Goal: Transaction & Acquisition: Purchase product/service

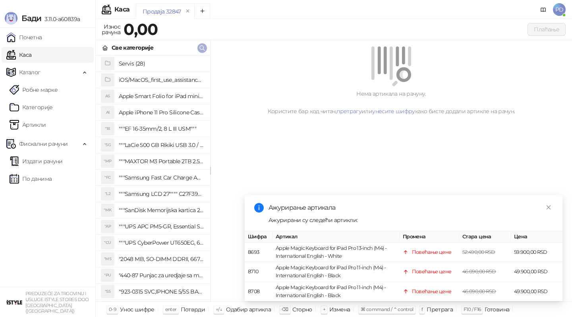
click at [204, 46] on icon "button" at bounding box center [202, 48] width 6 height 6
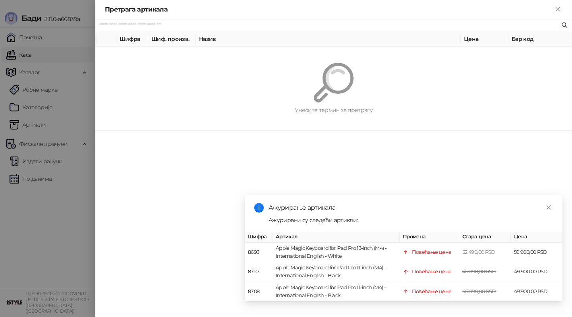
paste input "*********"
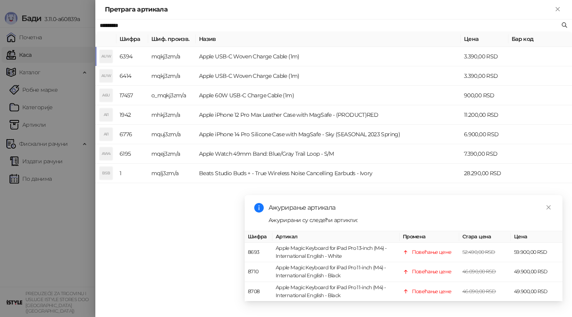
type input "*********"
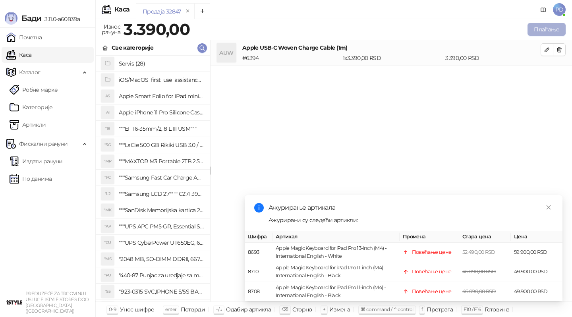
click at [548, 29] on button "Плаћање" at bounding box center [547, 29] width 38 height 13
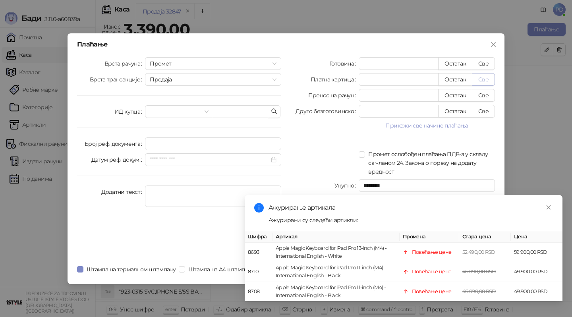
click at [485, 78] on button "Све" at bounding box center [483, 79] width 23 height 13
type input "****"
click at [550, 206] on icon "close" at bounding box center [549, 207] width 4 height 4
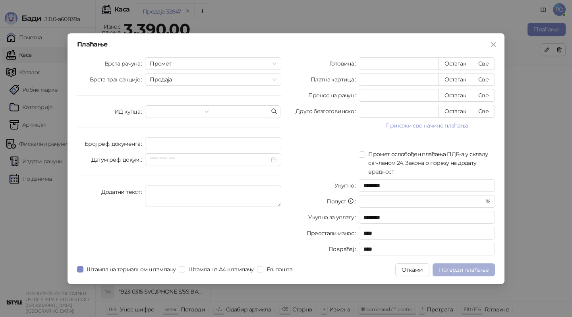
click at [468, 271] on span "Потврди плаћање" at bounding box center [464, 269] width 50 height 7
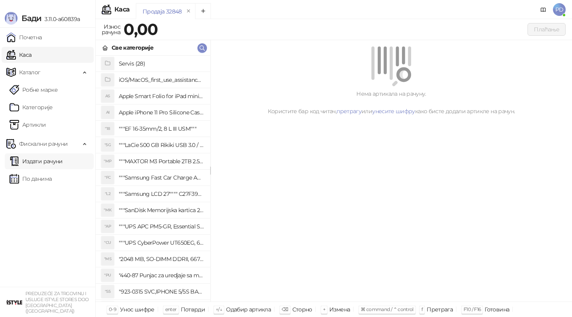
click at [43, 166] on link "Издати рачуни" at bounding box center [36, 161] width 53 height 16
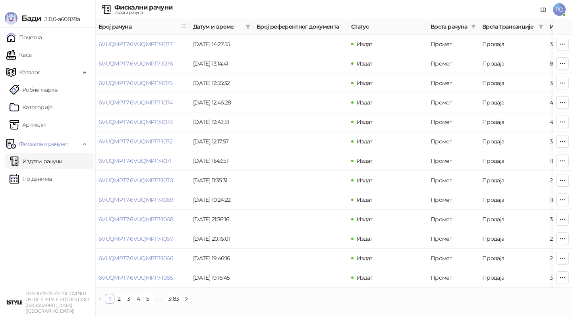
click at [32, 208] on ul "Почетна [PERSON_NAME] Робне марке [PERSON_NAME] Фискални рачуни Издати рачуни П…" at bounding box center [47, 157] width 95 height 259
click at [52, 186] on link "По данима" at bounding box center [31, 179] width 42 height 16
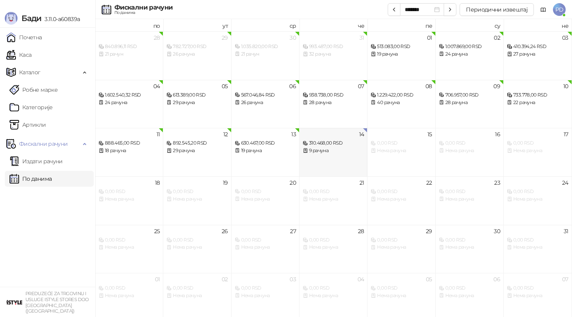
click at [335, 149] on div "9 рачуна" at bounding box center [333, 151] width 61 height 8
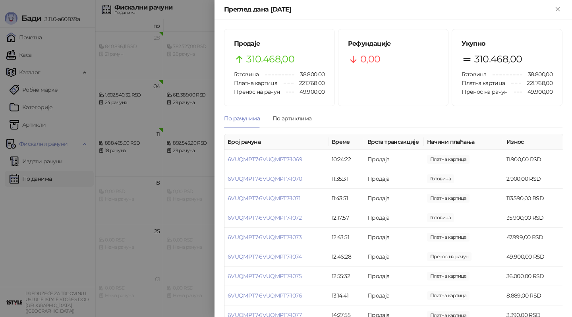
click at [188, 23] on div at bounding box center [286, 158] width 572 height 317
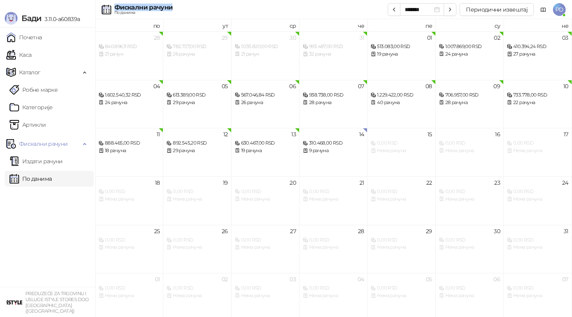
drag, startPoint x: 250, startPoint y: 8, endPoint x: 249, endPoint y: 2, distance: 6.6
click at [249, 2] on div "Фискални рачуни По данима ******* Периодични извештај PD" at bounding box center [286, 9] width 560 height 19
click at [319, 151] on div "9 рачуна" at bounding box center [333, 151] width 61 height 8
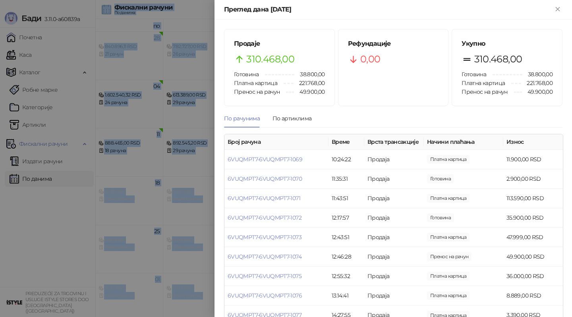
drag, startPoint x: 170, startPoint y: 3, endPoint x: 170, endPoint y: -1, distance: 4.0
click at [170, 0] on html "Бади 3.11.0-a60839a Почетна Каса Каталог Робне марке Категорије Артикли Фискалн…" at bounding box center [286, 160] width 572 height 321
click at [50, 135] on div at bounding box center [286, 158] width 572 height 317
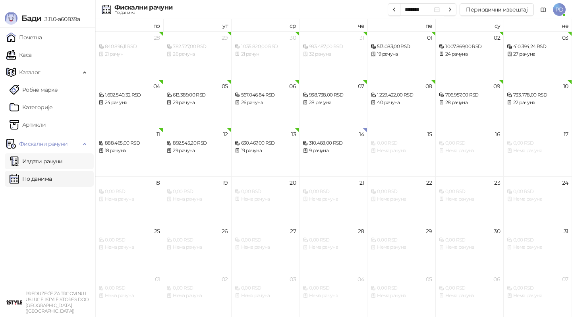
click at [34, 162] on link "Издати рачуни" at bounding box center [36, 161] width 53 height 16
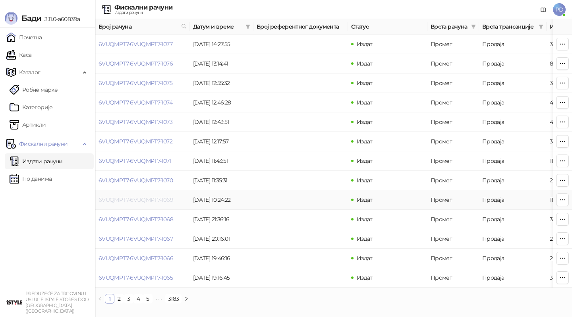
click at [142, 202] on link "6VUQMPT7-6VUQMPT7-1069" at bounding box center [136, 199] width 75 height 7
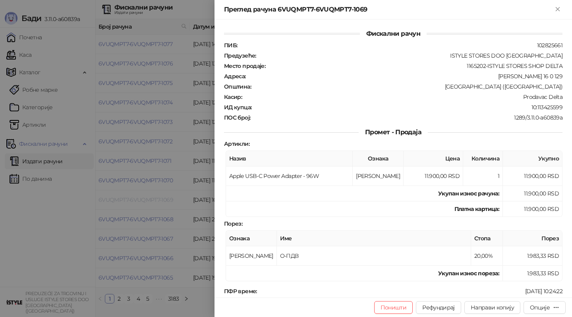
click at [142, 202] on div at bounding box center [286, 158] width 572 height 317
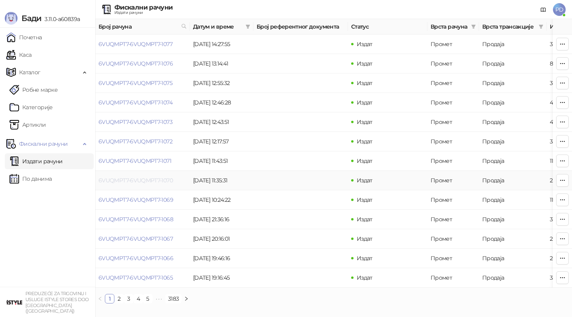
click at [147, 181] on link "6VUQMPT7-6VUQMPT7-1070" at bounding box center [136, 180] width 74 height 7
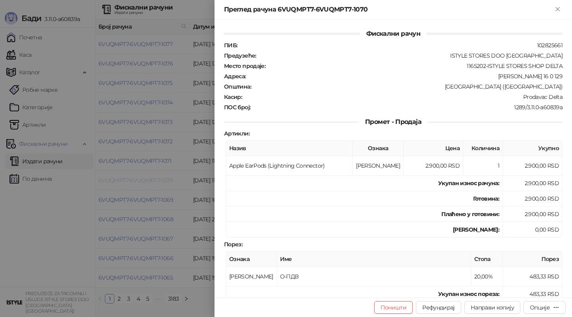
click at [147, 181] on div at bounding box center [286, 158] width 572 height 317
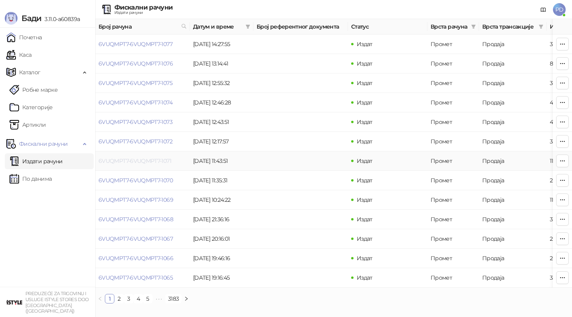
click at [151, 161] on link "6VUQMPT7-6VUQMPT7-1071" at bounding box center [135, 160] width 73 height 7
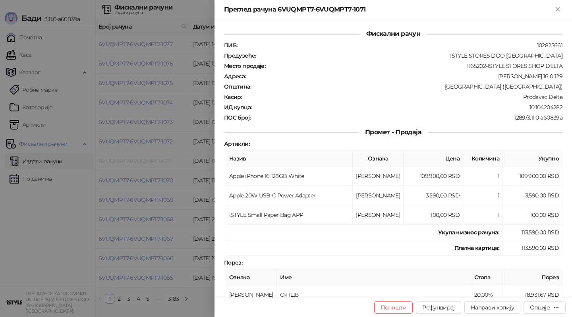
click at [151, 161] on div at bounding box center [286, 158] width 572 height 317
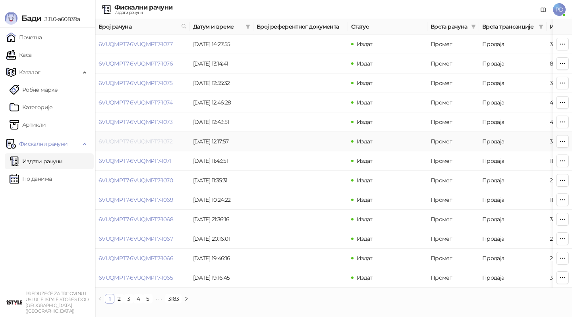
click at [143, 144] on link "6VUQMPT7-6VUQMPT7-1072" at bounding box center [136, 141] width 74 height 7
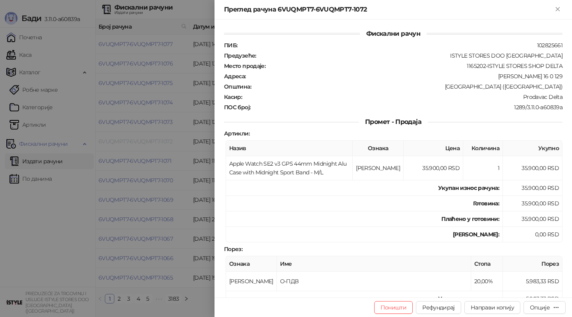
click at [143, 144] on div at bounding box center [286, 158] width 572 height 317
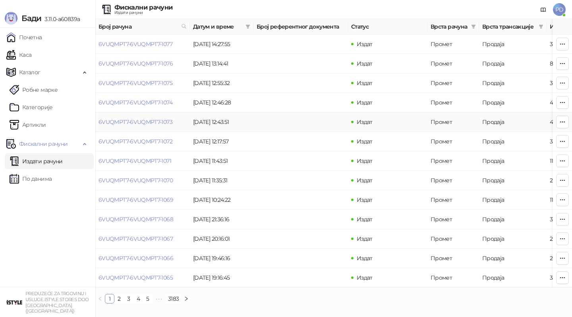
click at [134, 128] on td "6VUQMPT7-6VUQMPT7-1073" at bounding box center [142, 121] width 95 height 19
click at [136, 127] on td "6VUQMPT7-6VUQMPT7-1073" at bounding box center [142, 121] width 95 height 19
click at [141, 124] on link "6VUQMPT7-6VUQMPT7-1073" at bounding box center [136, 121] width 74 height 7
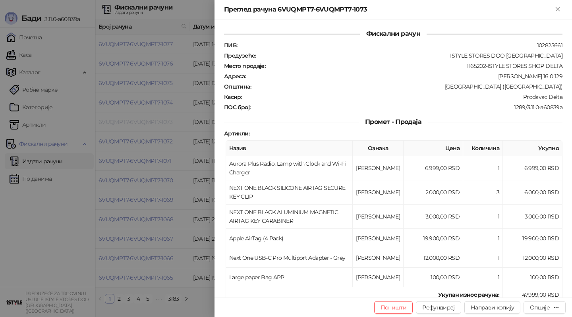
click at [141, 124] on div at bounding box center [286, 158] width 572 height 317
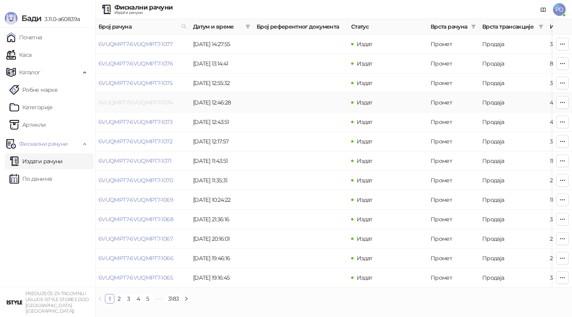
click at [138, 103] on link "6VUQMPT7-6VUQMPT7-1074" at bounding box center [136, 102] width 74 height 7
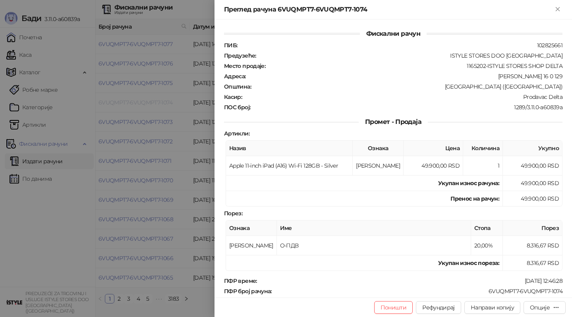
click at [138, 103] on div at bounding box center [286, 158] width 572 height 317
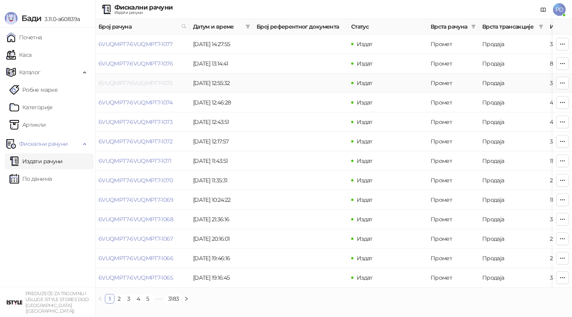
click at [138, 81] on link "6VUQMPT7-6VUQMPT7-1075" at bounding box center [136, 82] width 74 height 7
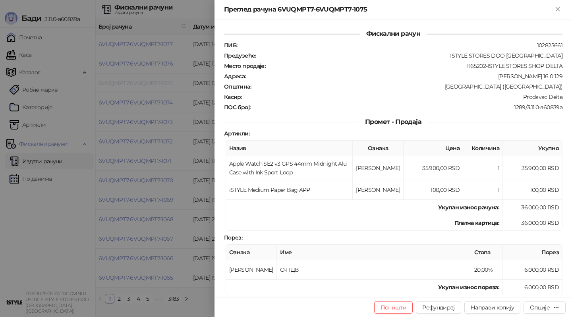
click at [138, 81] on div at bounding box center [286, 158] width 572 height 317
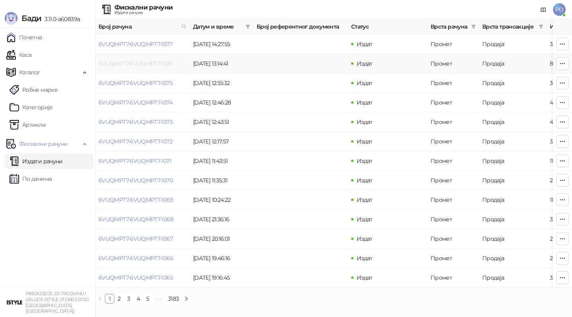
click at [148, 63] on link "6VUQMPT7-6VUQMPT7-1076" at bounding box center [136, 63] width 74 height 7
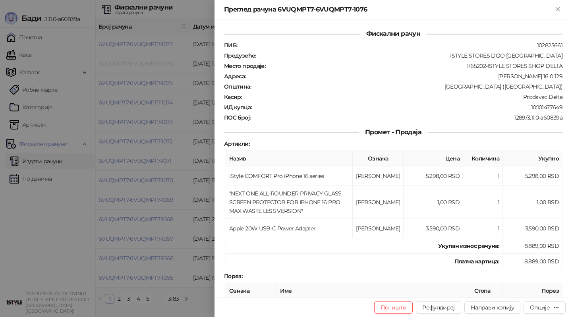
click at [148, 63] on div at bounding box center [286, 158] width 572 height 317
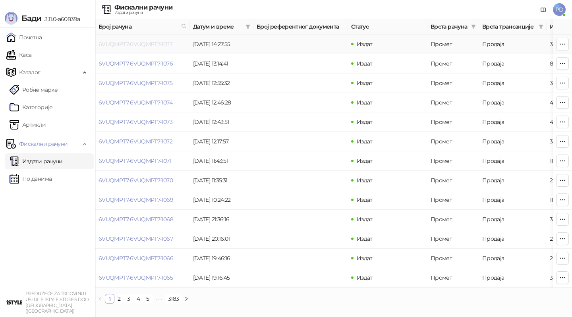
click at [150, 46] on link "6VUQMPT7-6VUQMPT7-1077" at bounding box center [136, 44] width 74 height 7
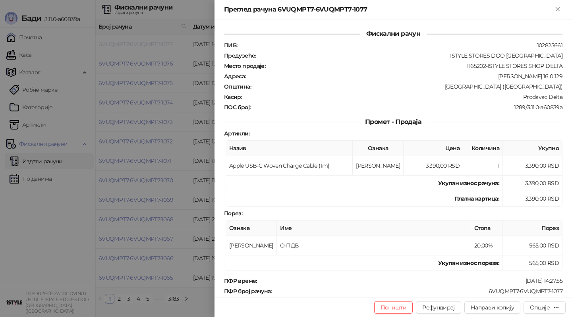
click at [150, 46] on div at bounding box center [286, 158] width 572 height 317
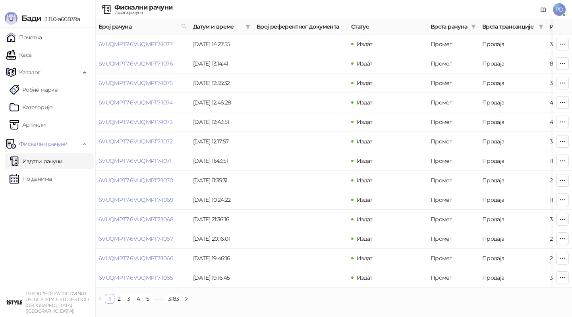
click at [35, 187] on ul "Издати рачуни По данима" at bounding box center [47, 170] width 95 height 37
click at [41, 184] on link "По данима" at bounding box center [31, 179] width 42 height 16
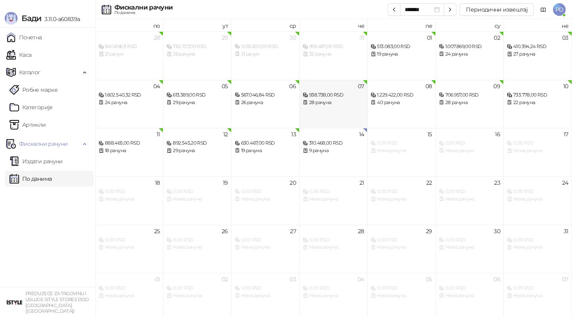
click at [326, 113] on div "07 938.738,00 RSD 28 рачуна" at bounding box center [334, 104] width 68 height 48
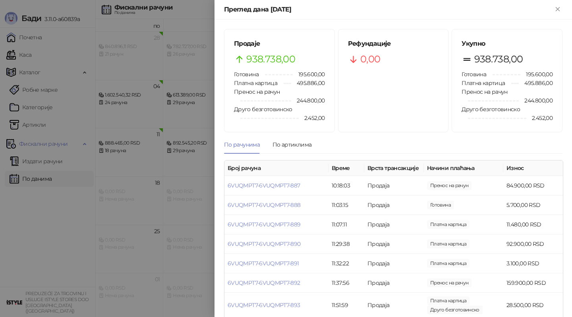
click at [197, 168] on div at bounding box center [286, 158] width 572 height 317
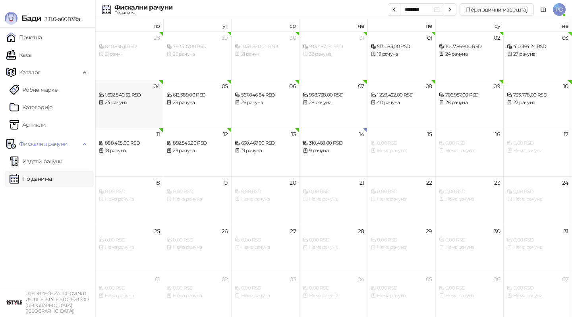
click at [126, 119] on div "04 1.602.540,32 RSD 24 рачуна" at bounding box center [129, 104] width 68 height 48
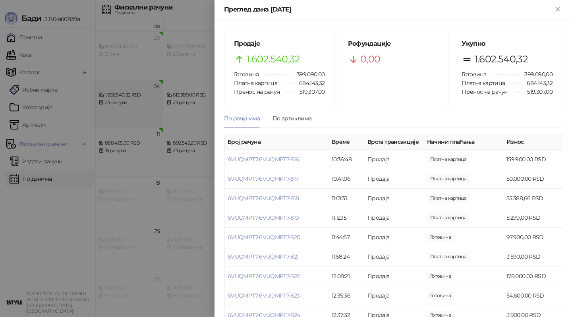
click at [126, 119] on div at bounding box center [286, 158] width 572 height 317
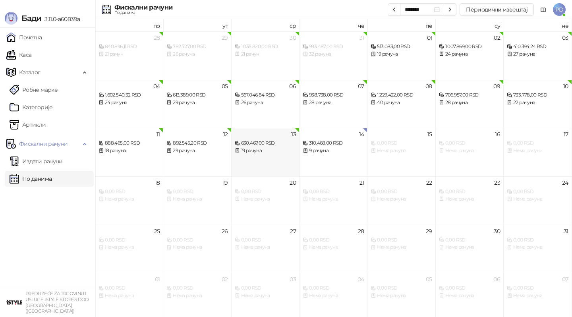
click at [263, 158] on div "13 630.467,00 RSD 19 рачуна" at bounding box center [266, 152] width 68 height 48
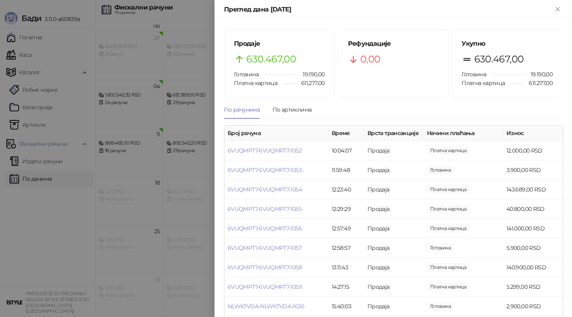
click at [176, 159] on div at bounding box center [286, 158] width 572 height 317
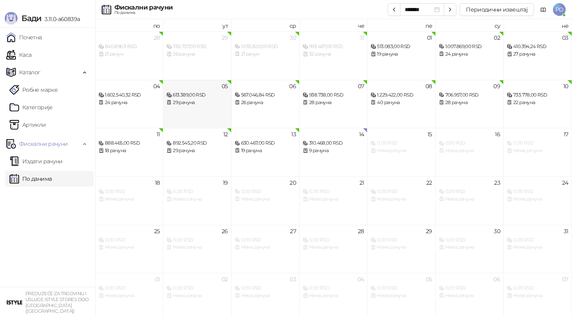
click at [192, 116] on div "05 613.389,00 RSD 29 рачуна" at bounding box center [197, 104] width 68 height 48
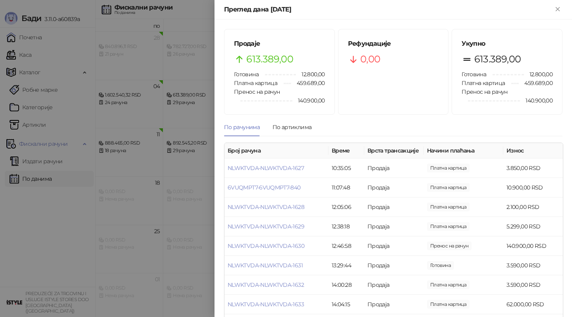
click at [165, 137] on div at bounding box center [286, 158] width 572 height 317
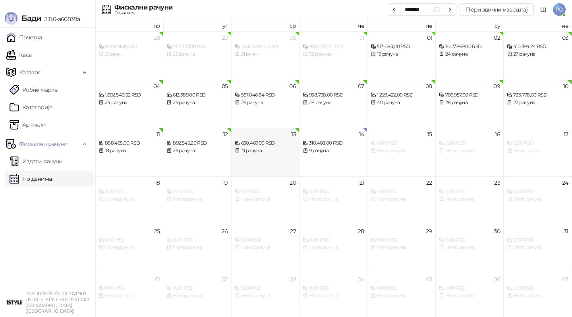
click at [256, 150] on div "19 рачуна" at bounding box center [265, 151] width 61 height 8
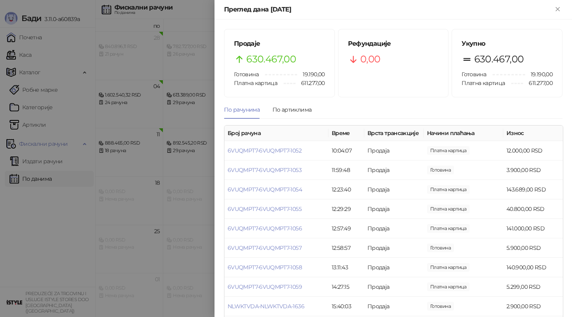
click at [191, 169] on div at bounding box center [286, 158] width 572 height 317
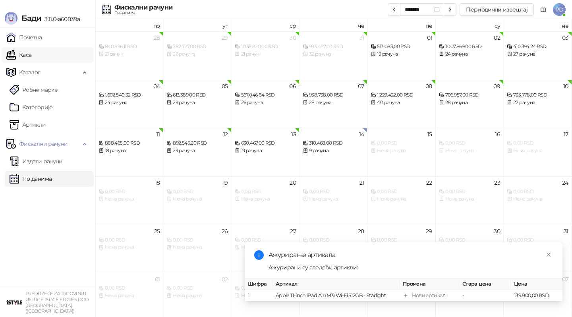
click at [31, 50] on link "Каса" at bounding box center [18, 55] width 25 height 16
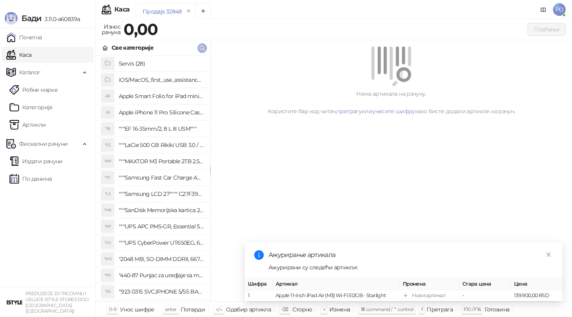
click at [204, 50] on icon "button" at bounding box center [202, 48] width 5 height 5
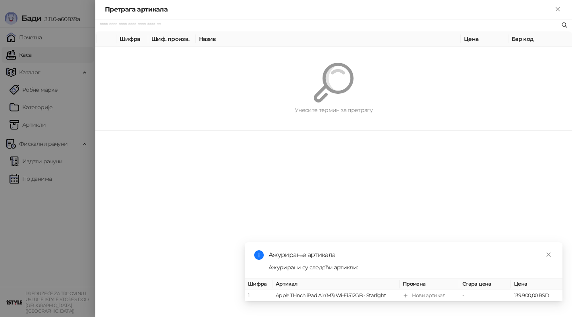
paste input "*********"
type input "*********"
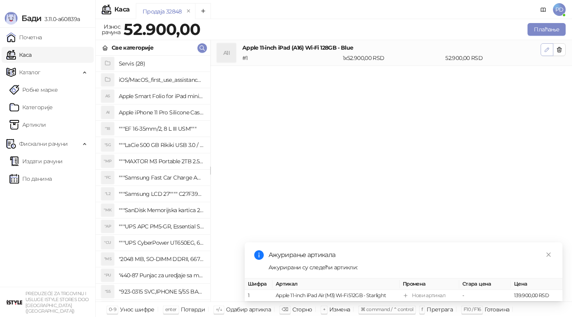
click at [546, 50] on icon "button" at bounding box center [547, 49] width 6 height 6
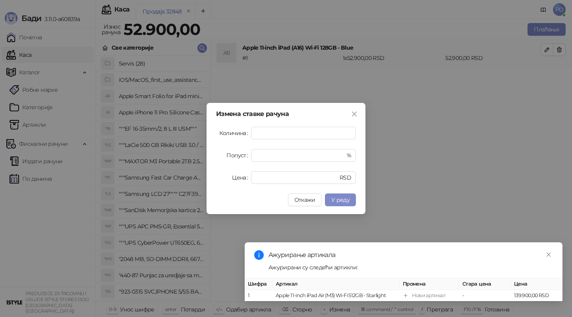
click at [290, 184] on div "Измена ставке рачуна Количина * Попуст * % Цена ***** RSD Откажи У реду" at bounding box center [286, 158] width 159 height 111
click at [297, 176] on input "*****" at bounding box center [293, 178] width 74 height 12
type input "*****"
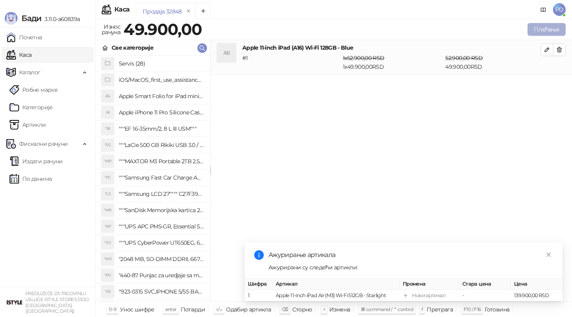
click at [538, 27] on button "Плаћање" at bounding box center [547, 29] width 38 height 13
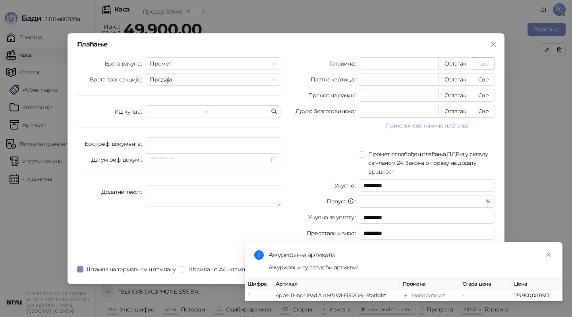
click at [482, 61] on button "Све" at bounding box center [483, 63] width 23 height 13
type input "*****"
type input "****"
click at [552, 257] on link "Close" at bounding box center [548, 254] width 9 height 9
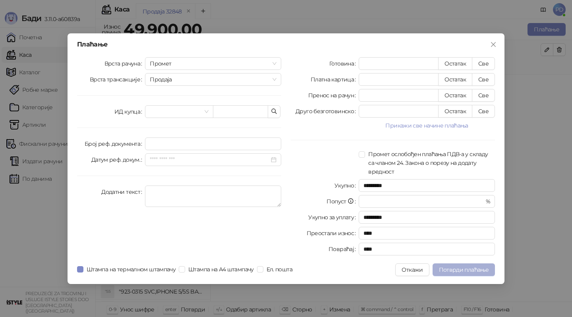
click at [468, 269] on span "Потврди плаћање" at bounding box center [464, 269] width 50 height 7
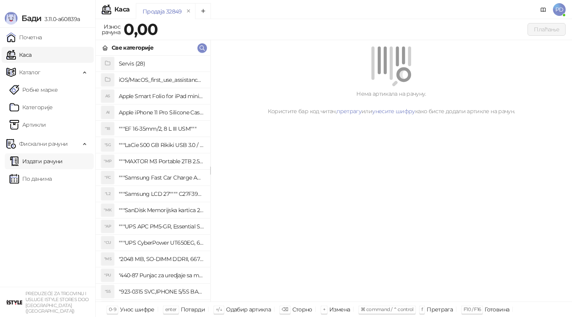
click at [32, 167] on link "Издати рачуни" at bounding box center [36, 161] width 53 height 16
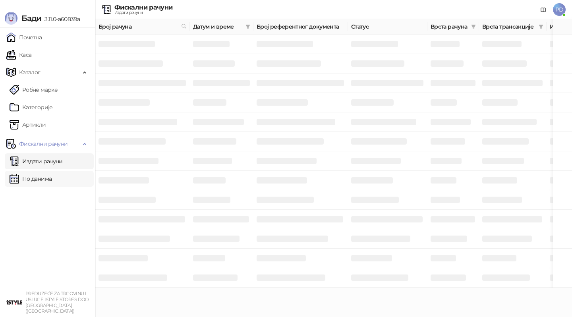
click at [38, 182] on link "По данима" at bounding box center [31, 179] width 42 height 16
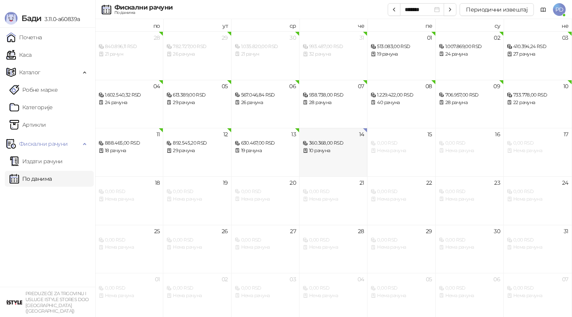
click at [321, 151] on div "10 рачуна" at bounding box center [333, 151] width 61 height 8
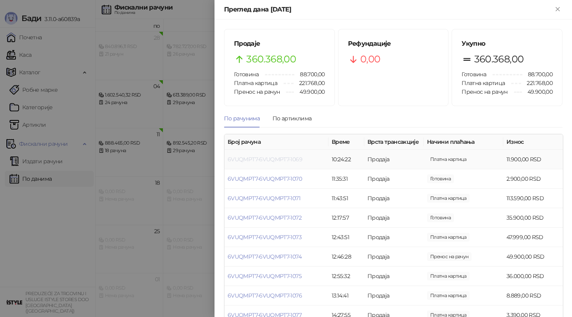
click at [238, 157] on link "6VUQMPT7-6VUQMPT7-1069" at bounding box center [265, 159] width 75 height 7
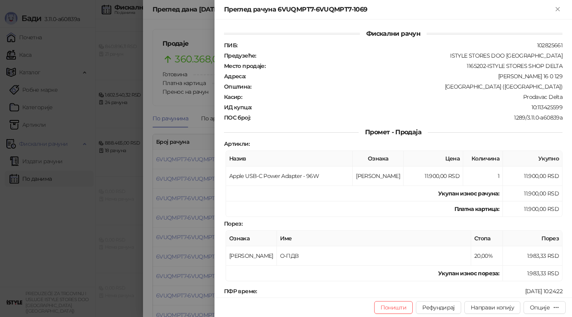
click at [163, 169] on div at bounding box center [286, 158] width 572 height 317
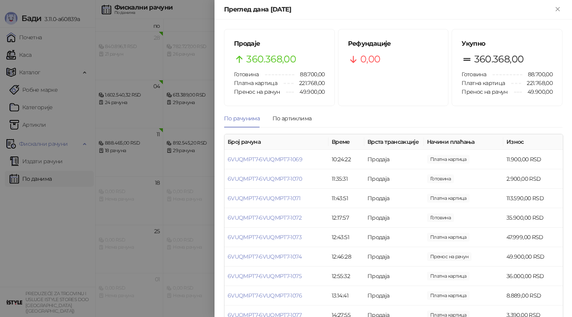
click at [167, 168] on div at bounding box center [286, 158] width 572 height 317
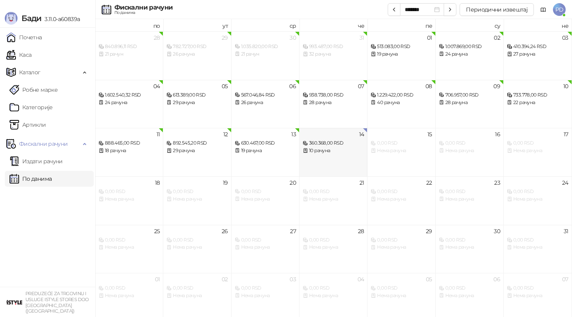
click at [337, 160] on div "14 360.368,00 RSD 10 рачуна" at bounding box center [334, 152] width 68 height 48
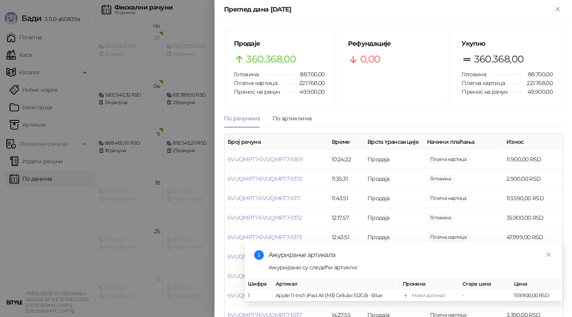
click at [124, 137] on div at bounding box center [286, 158] width 572 height 317
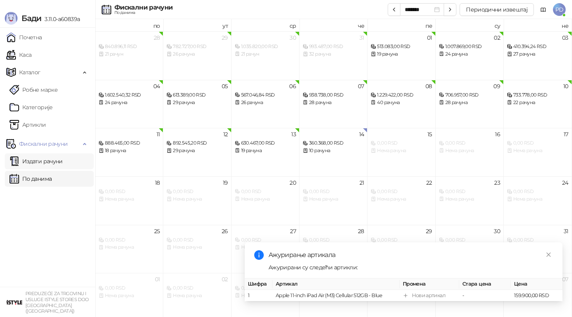
click at [41, 159] on link "Издати рачуни" at bounding box center [36, 161] width 53 height 16
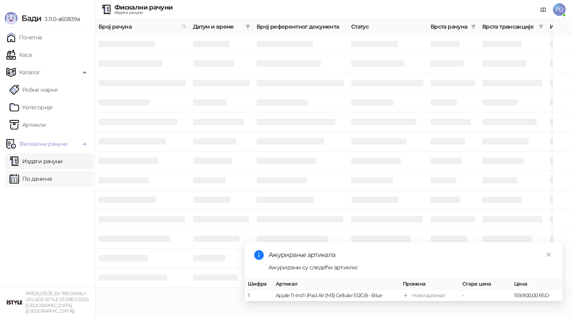
click at [48, 181] on link "По данима" at bounding box center [31, 179] width 42 height 16
